Goal: Navigation & Orientation: Find specific page/section

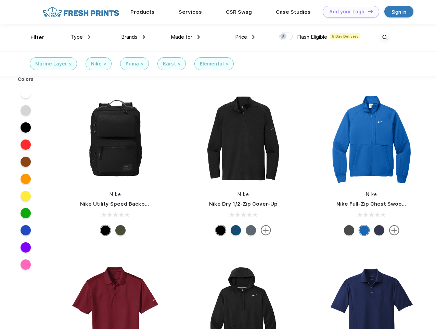
click at [349, 12] on link "Add your Logo Design Tool" at bounding box center [351, 12] width 57 height 12
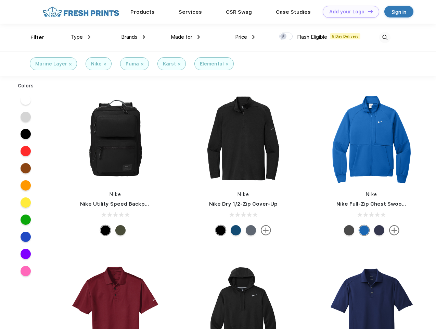
click at [0, 0] on div "Design Tool" at bounding box center [0, 0] width 0 height 0
click at [368, 11] on link "Add your Logo Design Tool" at bounding box center [351, 12] width 57 height 12
click at [33, 37] on div "Filter" at bounding box center [37, 38] width 14 height 8
click at [81, 37] on span "Type" at bounding box center [77, 37] width 12 height 6
click at [133, 37] on span "Brands" at bounding box center [129, 37] width 16 height 6
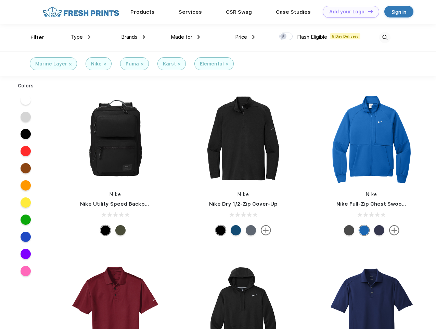
click at [186, 37] on span "Made for" at bounding box center [182, 37] width 22 height 6
click at [245, 37] on span "Price" at bounding box center [241, 37] width 12 height 6
click at [286, 37] on div at bounding box center [286, 37] width 13 height 8
click at [284, 37] on input "checkbox" at bounding box center [282, 34] width 4 height 4
click at [385, 37] on img at bounding box center [385, 37] width 11 height 11
